Goal: Entertainment & Leisure: Consume media (video, audio)

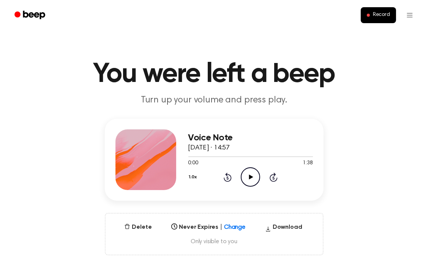
click at [247, 178] on icon "Play Audio" at bounding box center [250, 176] width 19 height 19
click at [206, 157] on div at bounding box center [213, 156] width 50 height 1
click at [195, 155] on div at bounding box center [250, 156] width 125 height 6
click at [189, 156] on div at bounding box center [193, 156] width 11 height 1
click at [250, 177] on icon "Pause Audio" at bounding box center [250, 176] width 19 height 19
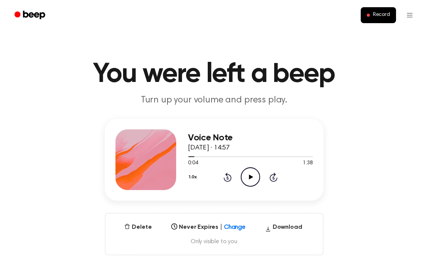
click at [249, 180] on icon "Play Audio" at bounding box center [250, 176] width 19 height 19
click at [250, 180] on icon "Pause Audio" at bounding box center [250, 176] width 19 height 19
click at [250, 179] on icon "Play Audio" at bounding box center [250, 176] width 19 height 19
click at [252, 179] on icon at bounding box center [250, 177] width 3 height 5
click at [257, 178] on icon "Play Audio" at bounding box center [250, 176] width 19 height 19
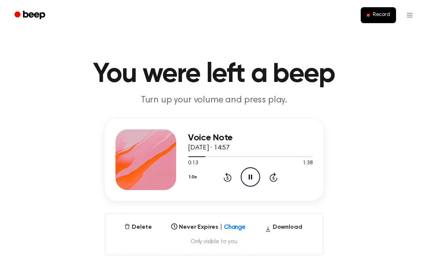
click at [257, 178] on icon "Pause Audio" at bounding box center [250, 176] width 19 height 19
click at [249, 183] on icon "Play Audio" at bounding box center [250, 176] width 19 height 19
click at [249, 183] on icon "Pause Audio" at bounding box center [250, 176] width 19 height 19
click at [251, 181] on icon "Play Audio" at bounding box center [250, 176] width 19 height 19
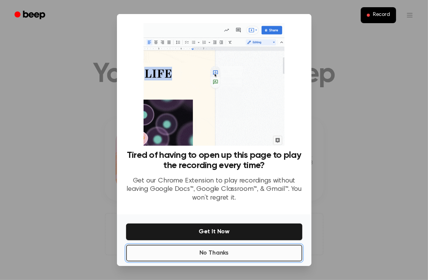
click at [229, 247] on button "No Thanks" at bounding box center [214, 253] width 176 height 17
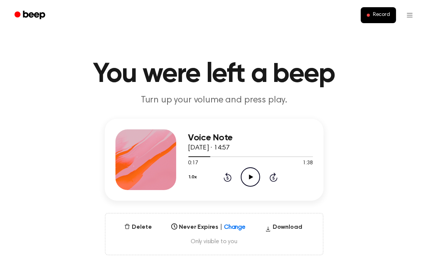
click at [250, 177] on icon at bounding box center [251, 177] width 4 height 5
click at [250, 177] on icon "Pause Audio" at bounding box center [250, 176] width 19 height 19
click at [206, 156] on div at bounding box center [200, 156] width 25 height 1
click at [244, 175] on icon "Play Audio" at bounding box center [250, 176] width 19 height 19
click at [244, 175] on icon "Pause Audio" at bounding box center [250, 176] width 19 height 19
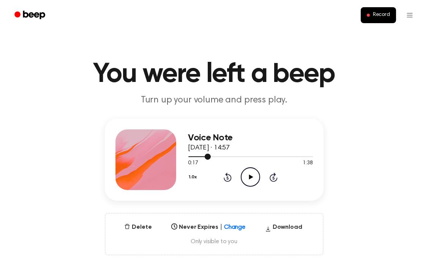
click at [207, 156] on span at bounding box center [208, 157] width 6 height 6
click at [252, 180] on icon "Play Audio" at bounding box center [250, 176] width 19 height 19
click at [253, 179] on icon "Pause Audio" at bounding box center [250, 176] width 19 height 19
click at [248, 177] on icon "Play Audio" at bounding box center [250, 176] width 19 height 19
click at [248, 177] on icon "Pause Audio" at bounding box center [250, 176] width 19 height 19
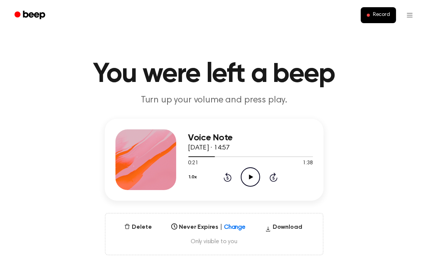
click at [249, 184] on icon "Play Audio" at bounding box center [250, 176] width 19 height 19
click at [249, 184] on icon "Pause Audio" at bounding box center [250, 176] width 19 height 19
click at [249, 175] on icon at bounding box center [251, 177] width 4 height 5
click at [249, 175] on icon at bounding box center [250, 177] width 3 height 5
click at [249, 176] on icon at bounding box center [251, 177] width 4 height 5
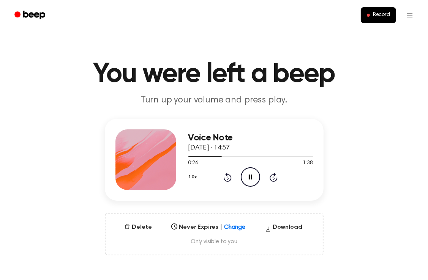
click at [251, 175] on icon at bounding box center [250, 177] width 3 height 5
click at [238, 175] on div "1.0x Rewind 5 seconds Play Audio Skip 5 seconds" at bounding box center [250, 176] width 125 height 19
click at [240, 175] on div "1.0x Rewind 5 seconds Play Audio Skip 5 seconds" at bounding box center [250, 176] width 125 height 19
click at [249, 177] on icon at bounding box center [251, 177] width 4 height 5
click at [247, 177] on icon "Pause Audio" at bounding box center [250, 176] width 19 height 19
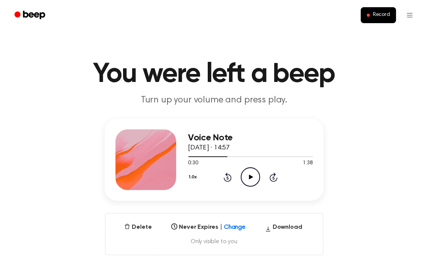
click at [248, 177] on icon "Play Audio" at bounding box center [250, 176] width 19 height 19
click at [247, 172] on icon "Pause Audio" at bounding box center [250, 176] width 19 height 19
click at [252, 175] on icon "Play Audio" at bounding box center [250, 176] width 19 height 19
click at [254, 175] on icon "Pause Audio" at bounding box center [250, 176] width 19 height 19
click at [249, 172] on icon "Play Audio" at bounding box center [250, 176] width 19 height 19
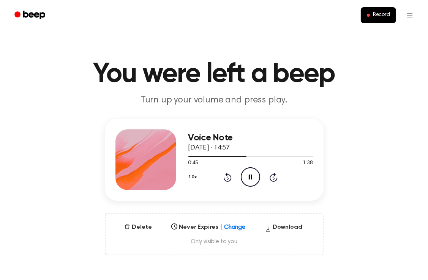
click at [252, 178] on icon "Pause Audio" at bounding box center [250, 176] width 19 height 19
click at [252, 177] on icon at bounding box center [251, 177] width 4 height 5
click at [268, 160] on div "1:10 1:38" at bounding box center [250, 163] width 125 height 8
click at [269, 159] on div at bounding box center [250, 156] width 125 height 6
click at [258, 156] on div at bounding box center [250, 156] width 125 height 6
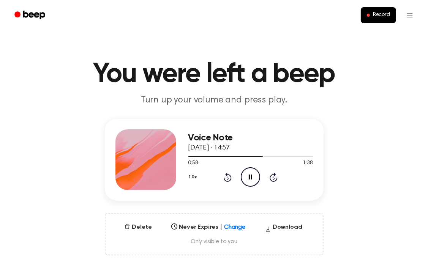
click at [252, 175] on icon "Pause Audio" at bounding box center [250, 176] width 19 height 19
click at [250, 170] on icon "Play Audio" at bounding box center [250, 176] width 19 height 19
click at [249, 174] on icon "Pause Audio" at bounding box center [250, 176] width 19 height 19
click at [252, 173] on icon "Play Audio" at bounding box center [250, 176] width 19 height 19
click at [252, 173] on icon "Pause Audio" at bounding box center [250, 176] width 19 height 19
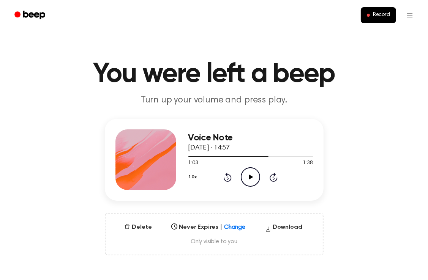
click at [256, 178] on icon "Play Audio" at bounding box center [250, 176] width 19 height 19
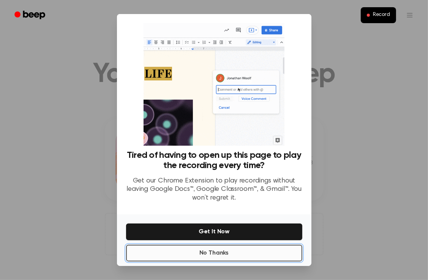
click at [247, 245] on button "No Thanks" at bounding box center [214, 253] width 176 height 17
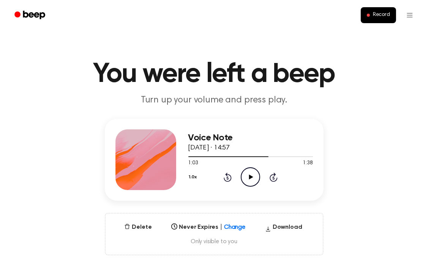
click at [242, 180] on icon "Play Audio" at bounding box center [250, 176] width 19 height 19
click at [243, 180] on icon "Pause Audio" at bounding box center [250, 176] width 19 height 19
click at [253, 174] on icon "Play Audio" at bounding box center [250, 176] width 19 height 19
click at [253, 174] on icon "Pause Audio" at bounding box center [250, 176] width 19 height 19
click at [252, 172] on icon "Play Audio" at bounding box center [250, 176] width 19 height 19
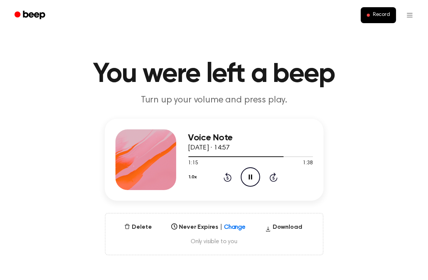
click at [252, 172] on icon "Pause Audio" at bounding box center [250, 176] width 19 height 19
click at [244, 171] on icon "Play Audio" at bounding box center [250, 176] width 19 height 19
click at [254, 174] on icon "Pause Audio" at bounding box center [250, 176] width 19 height 19
click at [243, 177] on icon "Play Audio" at bounding box center [250, 176] width 19 height 19
click at [247, 178] on icon "Pause Audio" at bounding box center [250, 176] width 19 height 19
